Goal: Find specific page/section: Find specific page/section

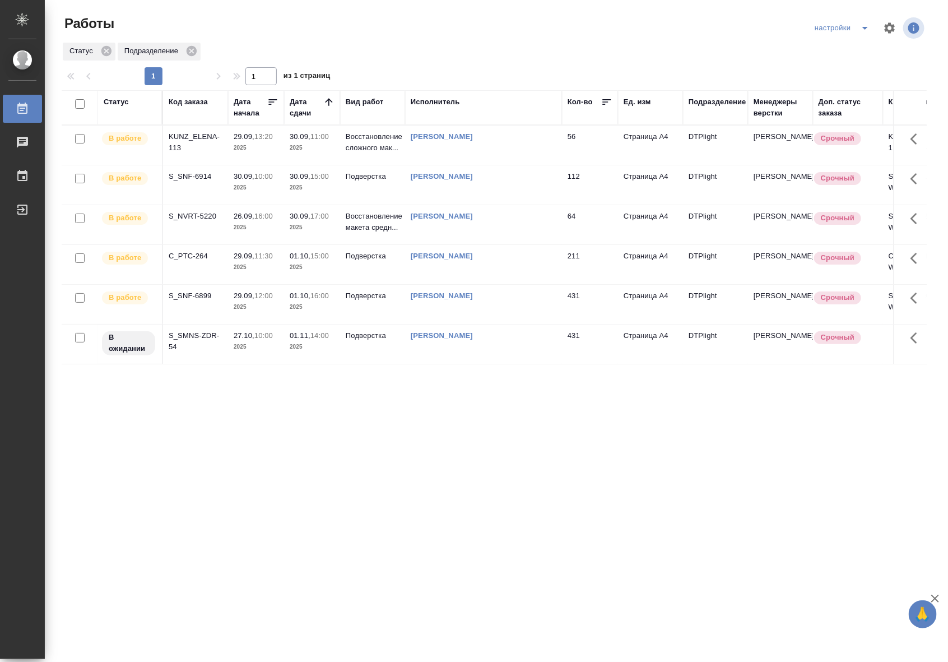
click at [331, 145] on p "2025" at bounding box center [312, 147] width 45 height 11
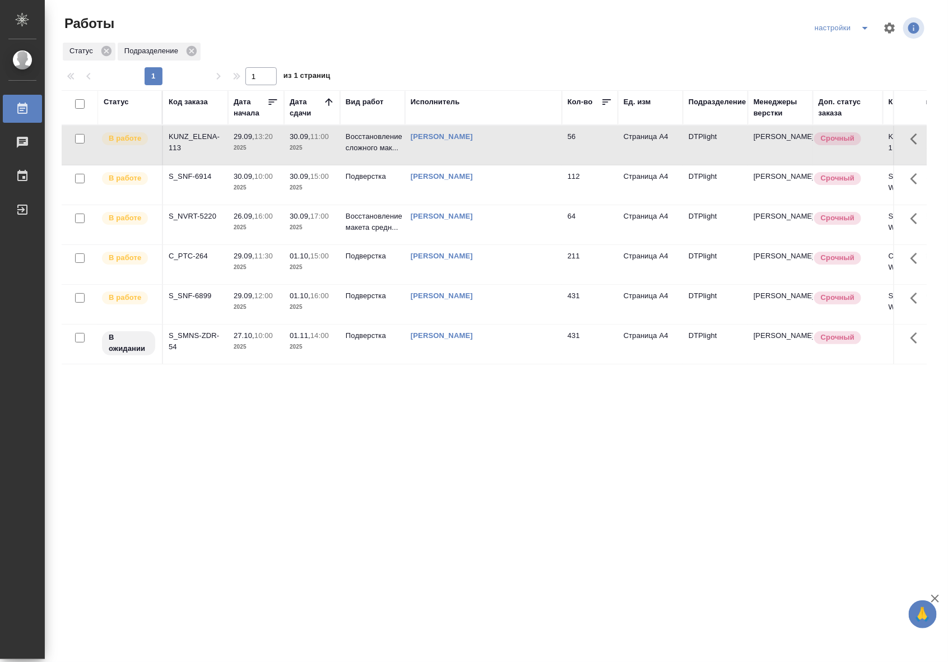
click at [331, 145] on p "2025" at bounding box center [312, 147] width 45 height 11
click at [363, 157] on td "Восстановление сложного мак..." at bounding box center [372, 144] width 65 height 39
click at [264, 228] on p "2025" at bounding box center [256, 227] width 45 height 11
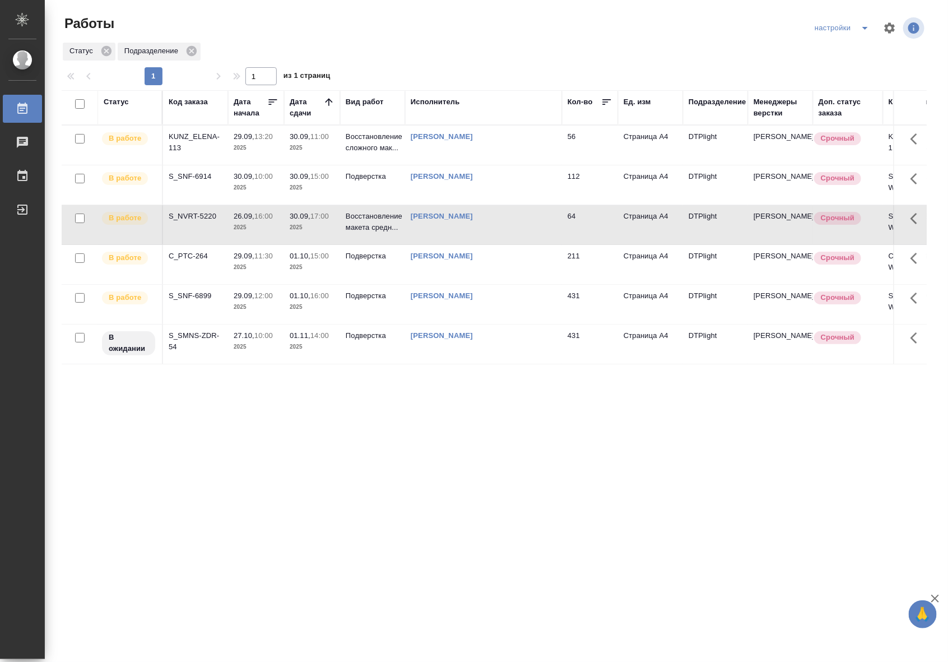
click at [264, 228] on p "2025" at bounding box center [256, 227] width 45 height 11
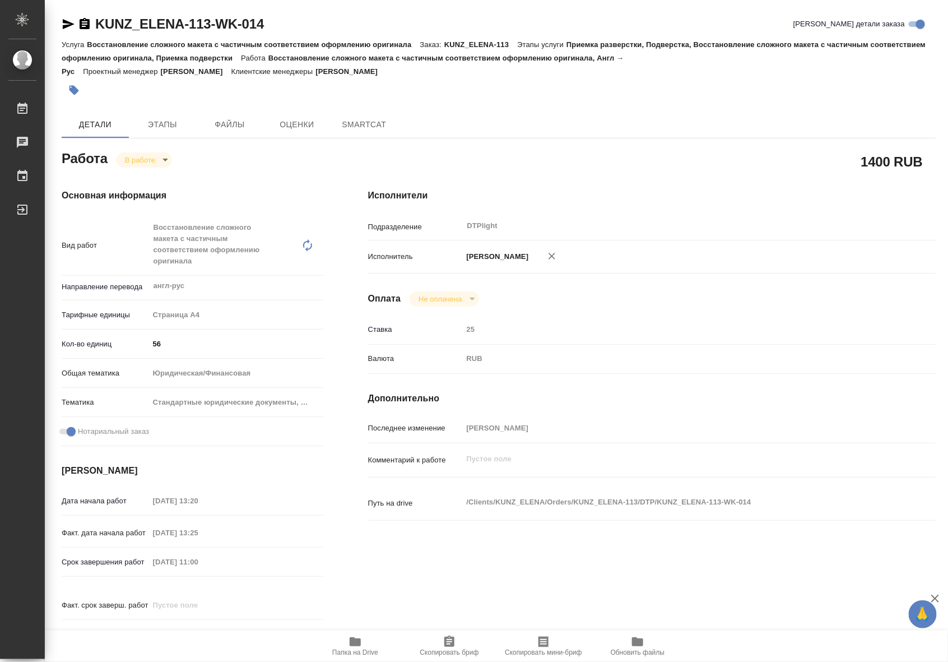
type textarea "x"
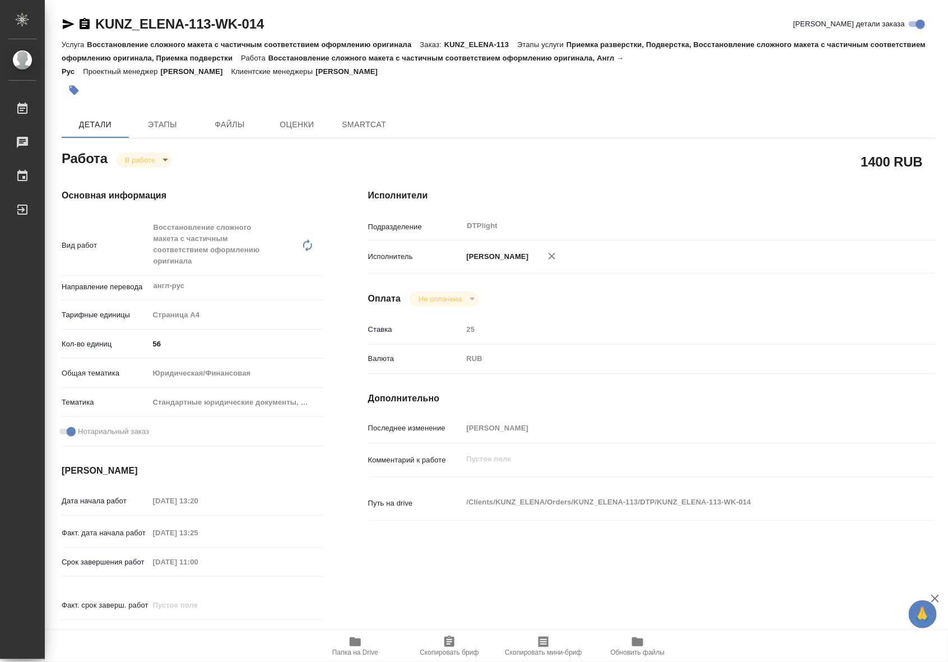
type textarea "x"
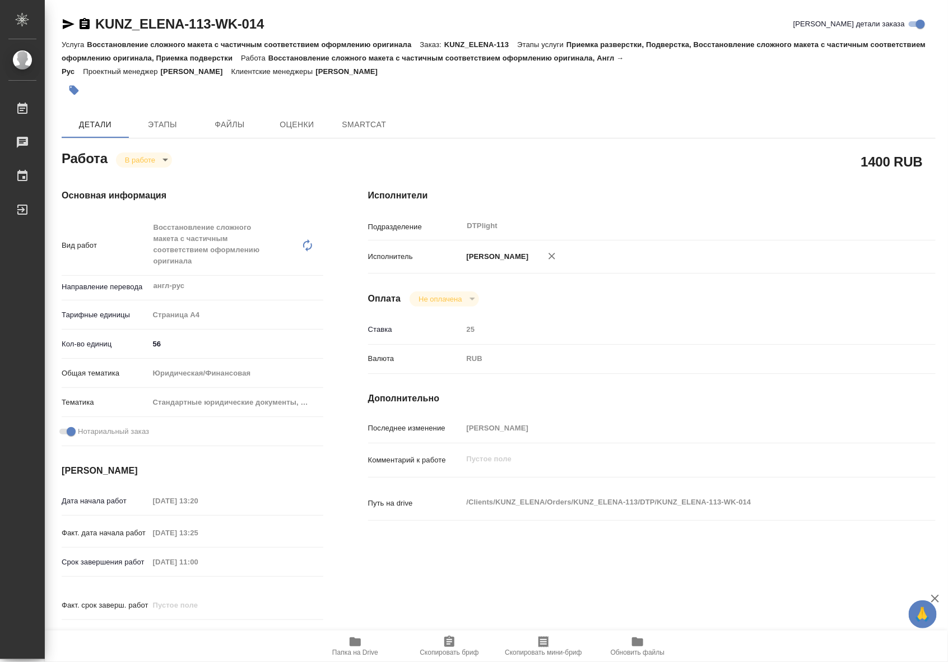
type textarea "x"
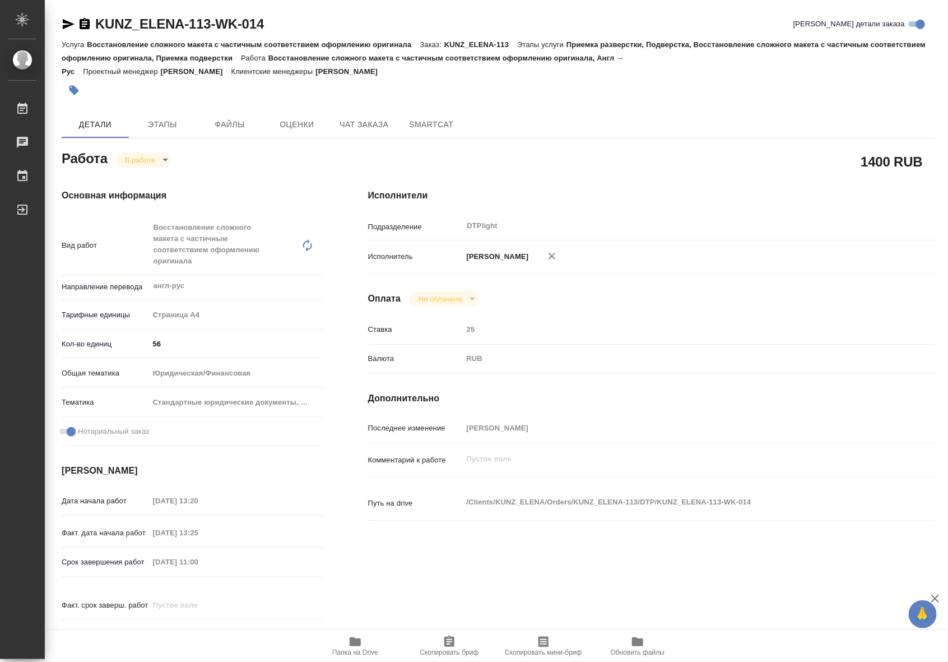
type textarea "x"
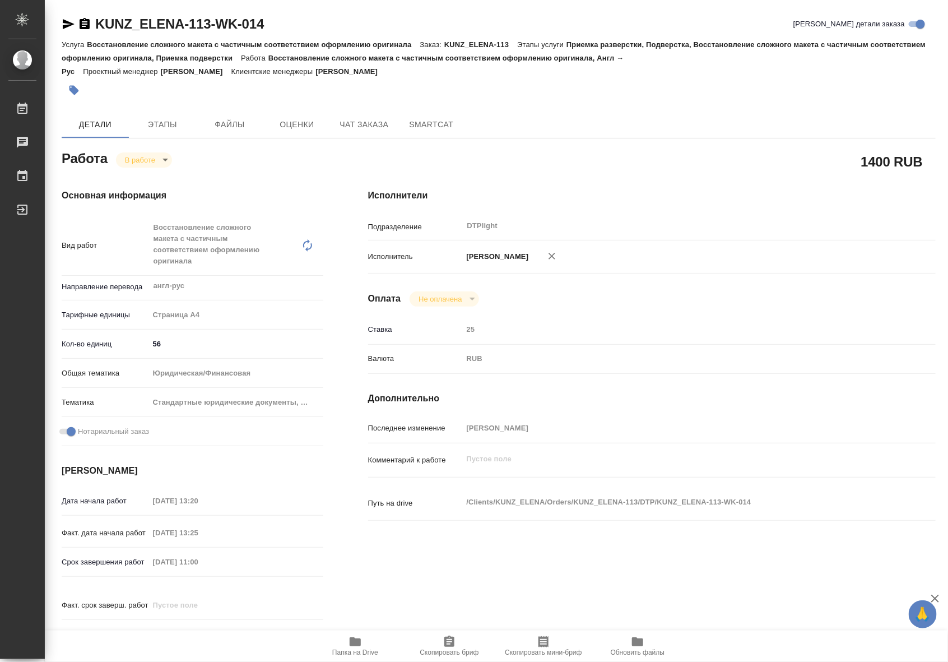
type textarea "x"
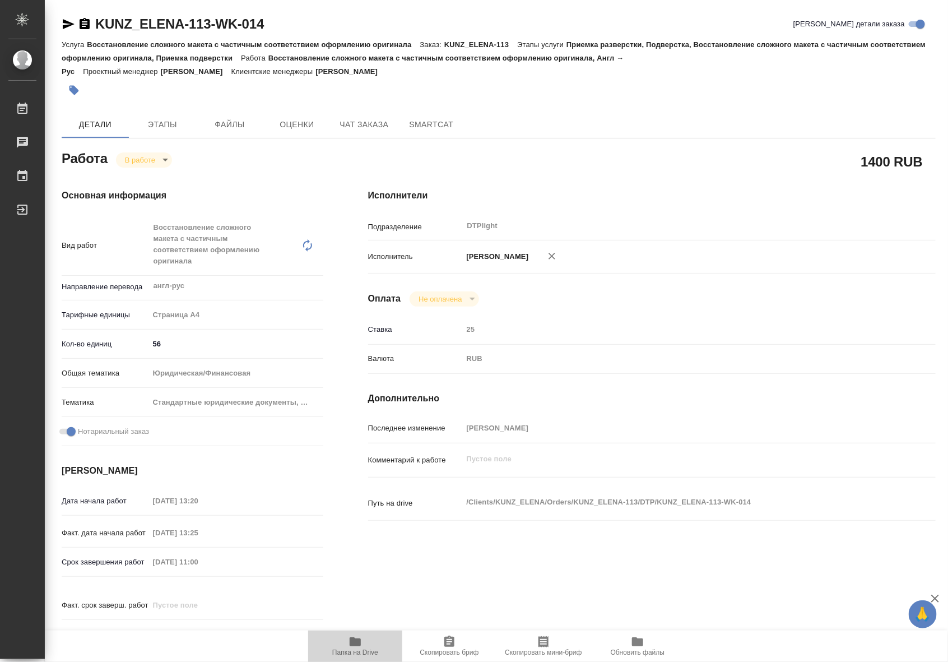
click at [348, 647] on icon "button" at bounding box center [354, 641] width 13 height 13
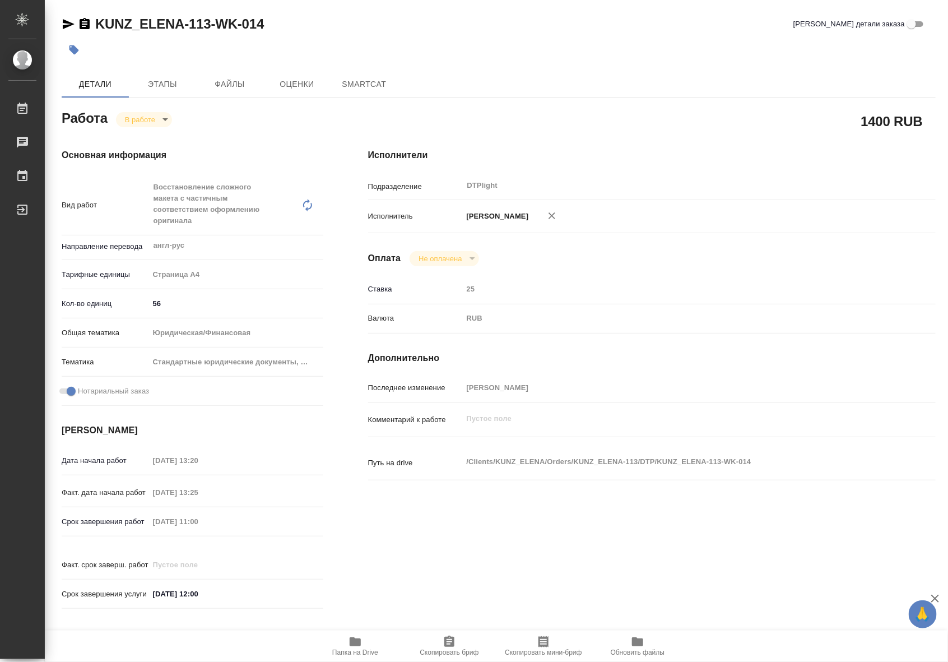
type textarea "x"
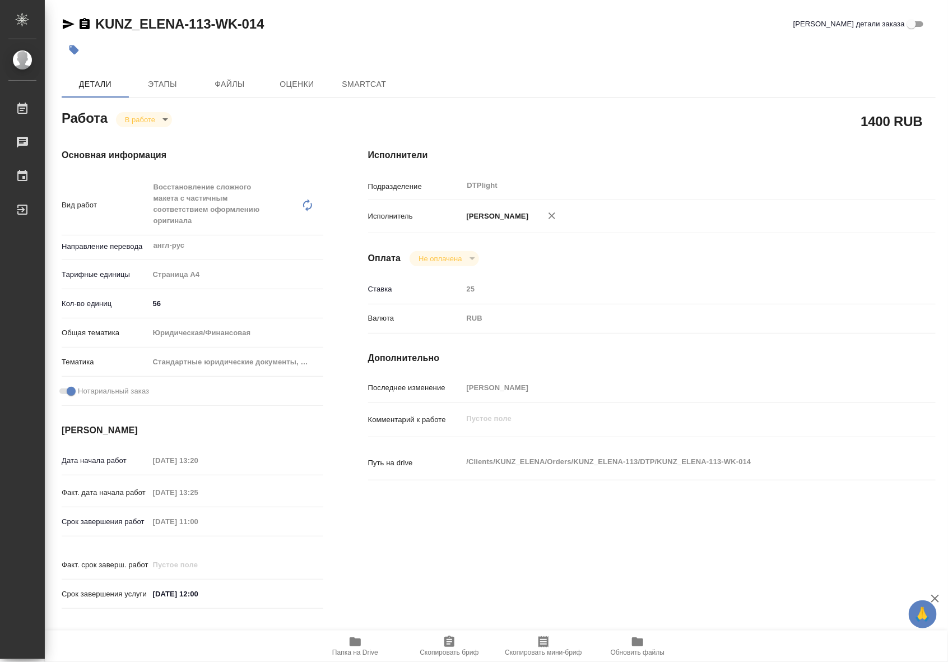
type textarea "x"
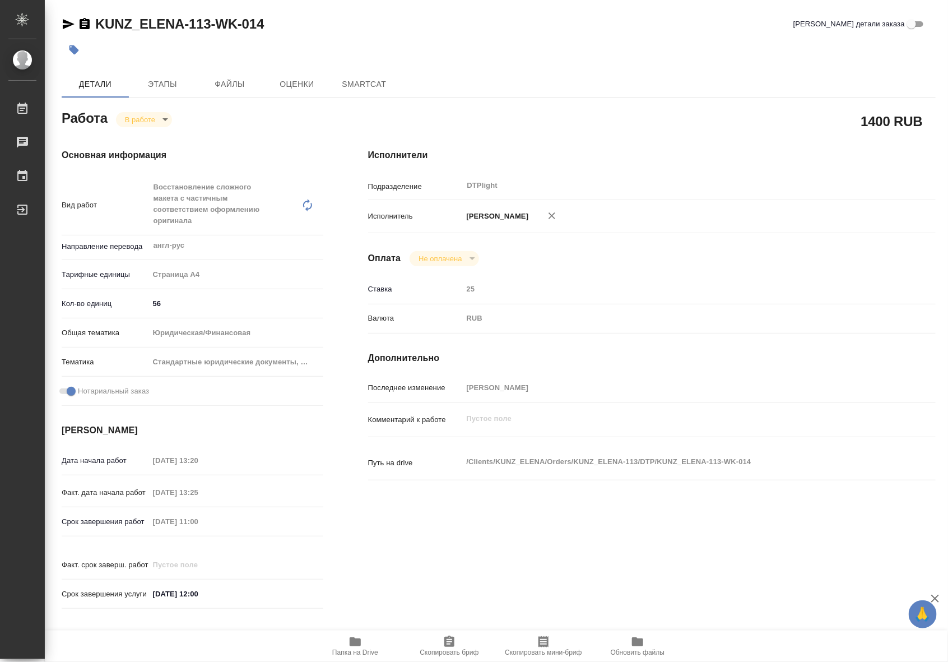
type textarea "x"
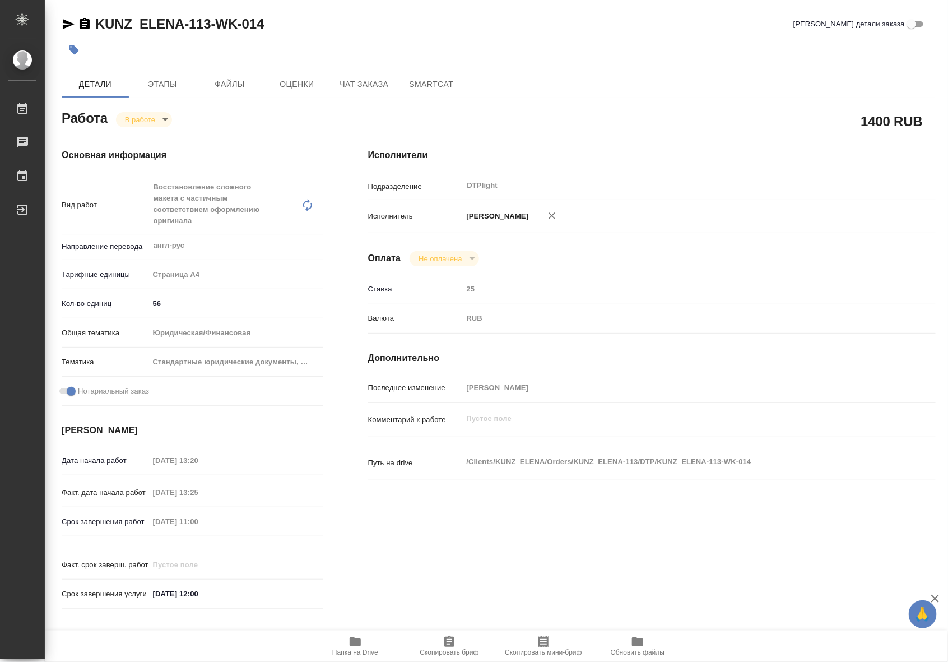
type textarea "x"
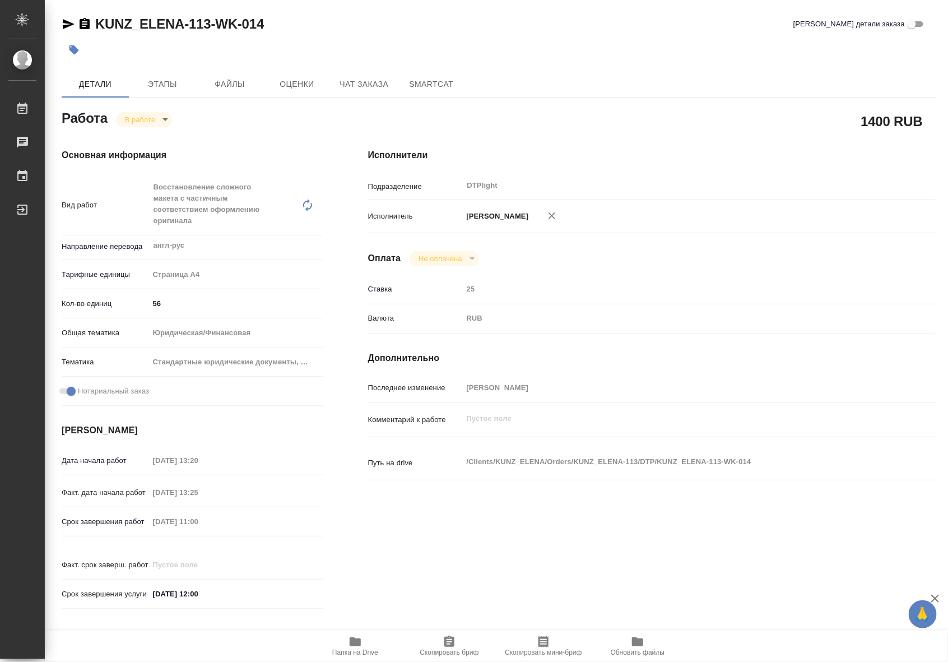
type textarea "x"
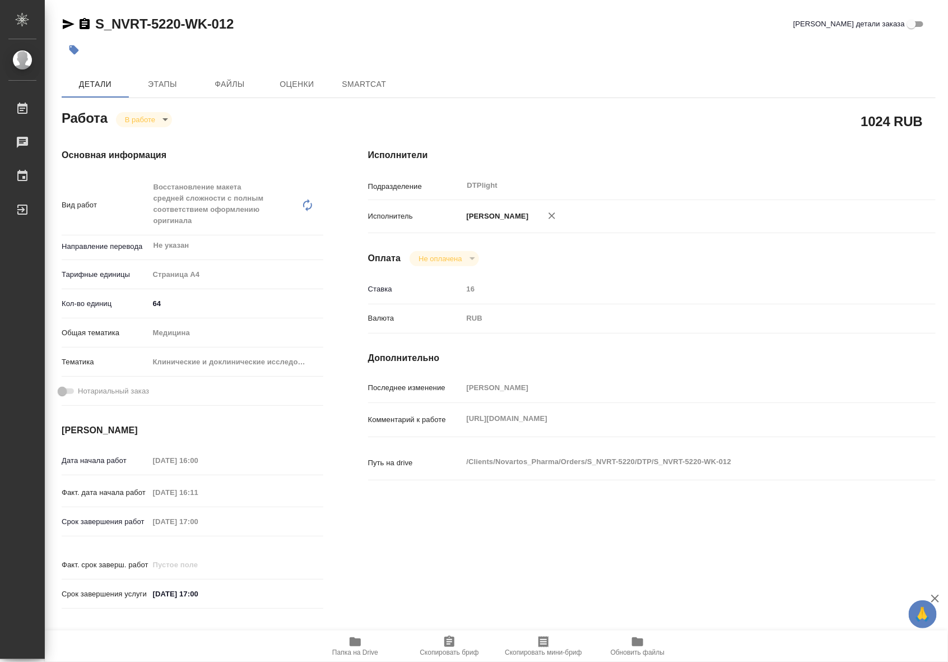
type textarea "x"
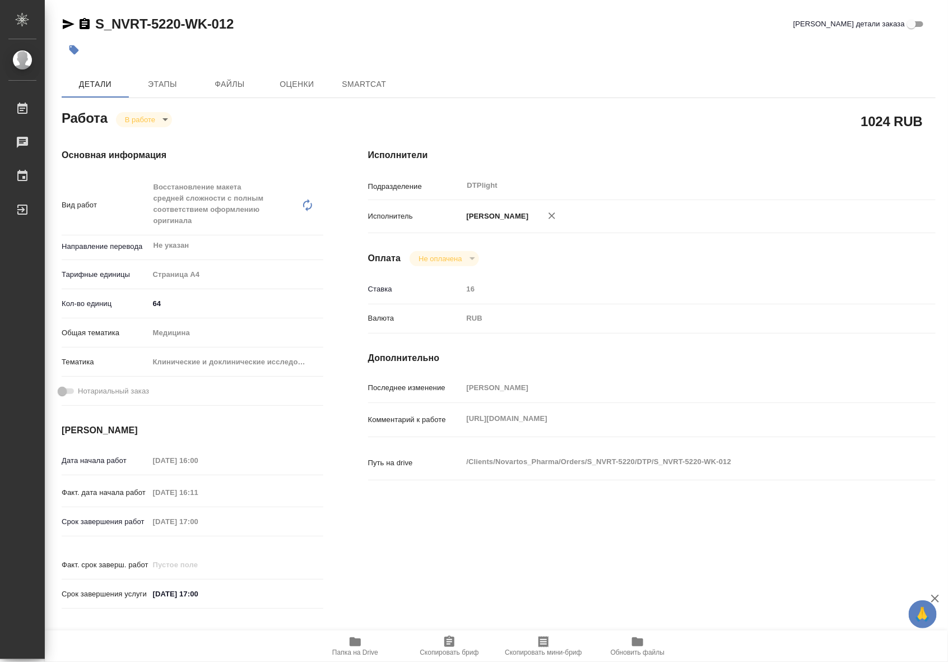
type textarea "x"
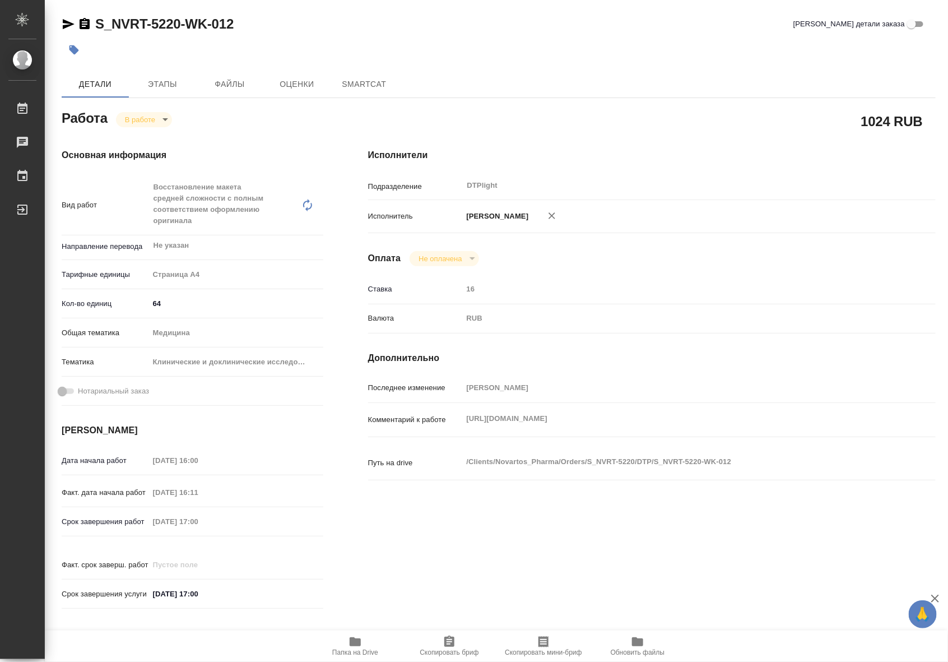
type textarea "x"
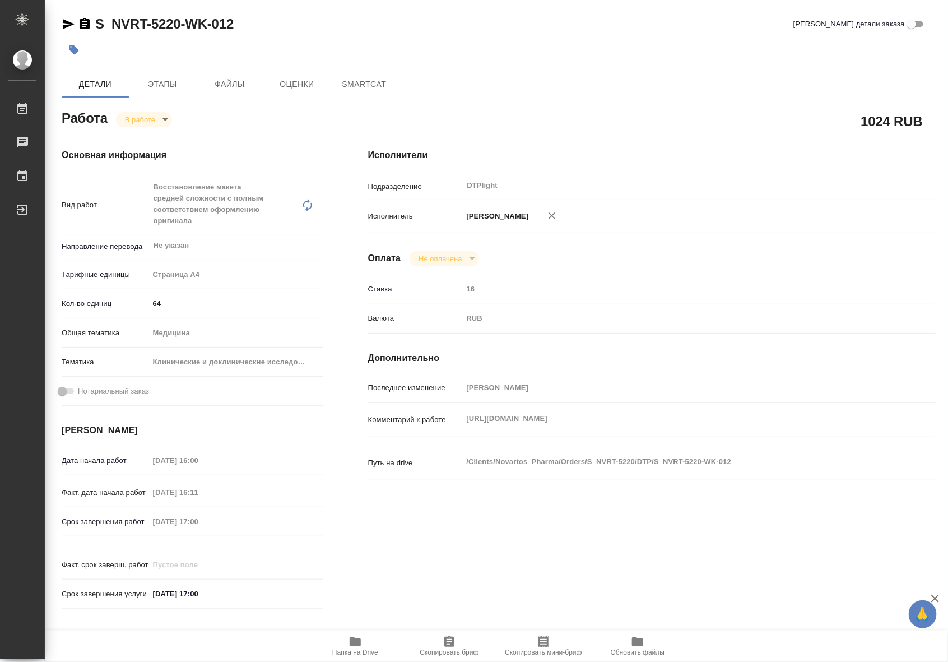
type textarea "x"
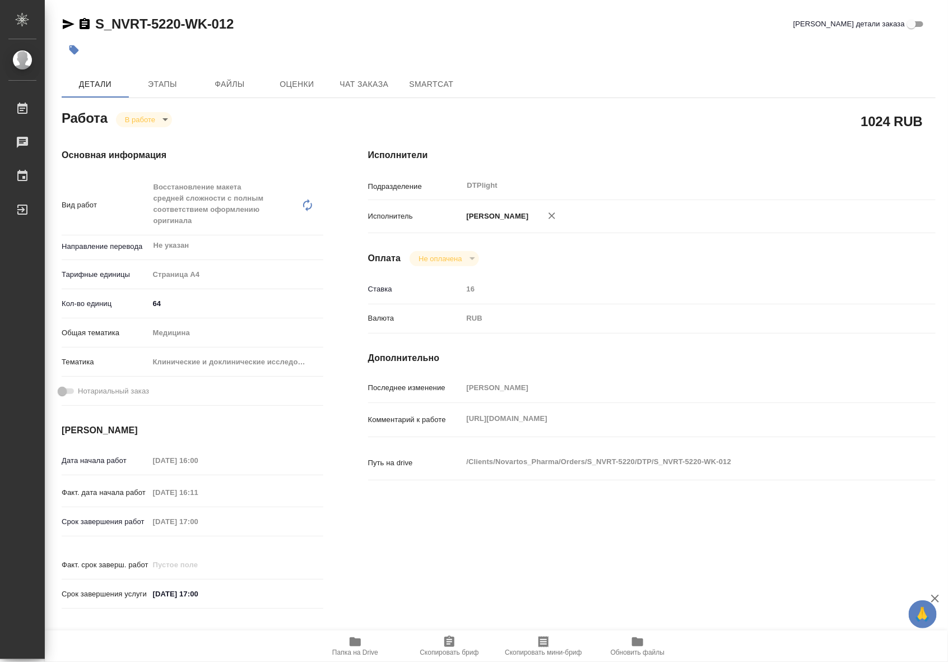
type textarea "x"
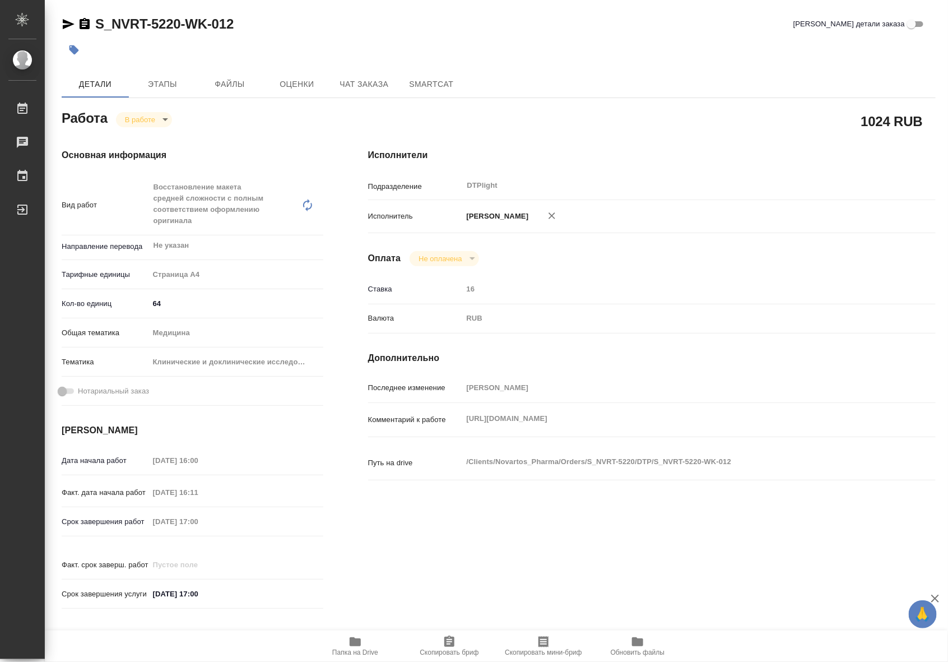
type textarea "x"
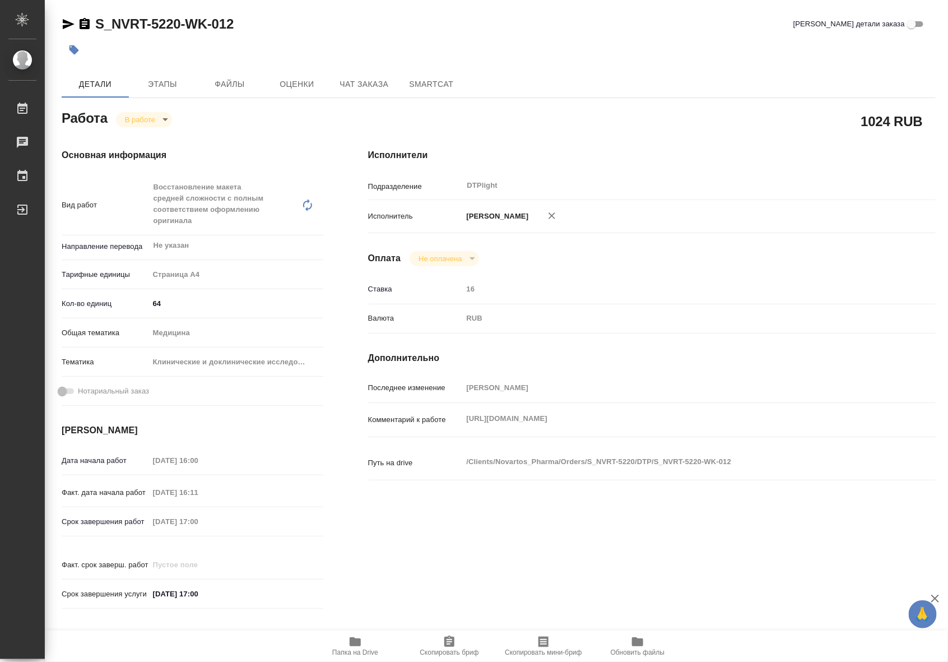
click at [371, 649] on span "Папка на Drive" at bounding box center [355, 652] width 46 height 8
